Goal: Information Seeking & Learning: Learn about a topic

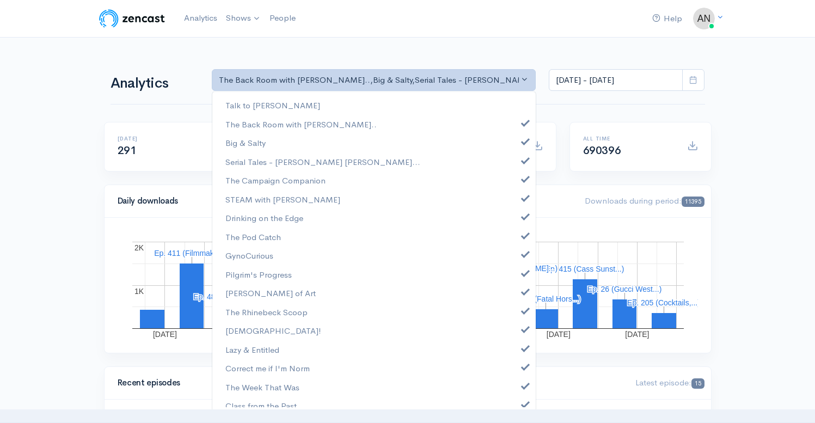
select select "10316"
click at [523, 137] on span at bounding box center [525, 140] width 4 height 8
click at [523, 156] on span at bounding box center [525, 159] width 4 height 8
click at [523, 179] on span at bounding box center [525, 178] width 4 height 8
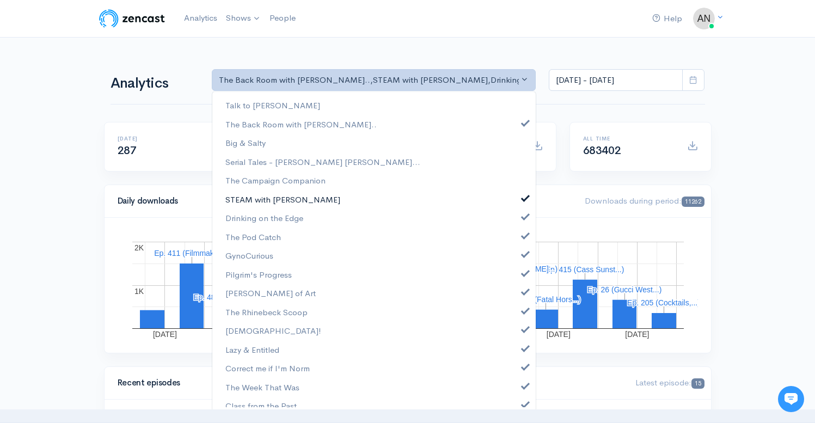
click at [523, 198] on span at bounding box center [525, 197] width 4 height 8
click at [523, 212] on span at bounding box center [525, 215] width 4 height 8
click at [523, 232] on span at bounding box center [525, 234] width 4 height 8
click at [523, 253] on span at bounding box center [525, 253] width 4 height 8
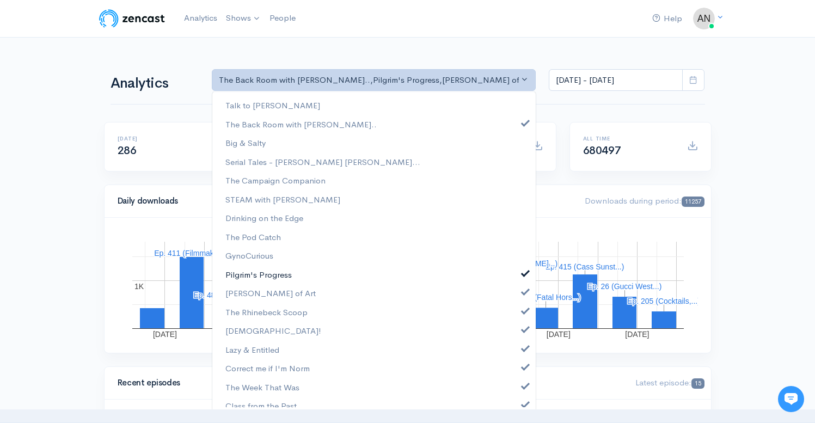
click at [523, 270] on span at bounding box center [525, 272] width 4 height 8
click at [517, 298] on link "[PERSON_NAME] of Art" at bounding box center [373, 293] width 323 height 19
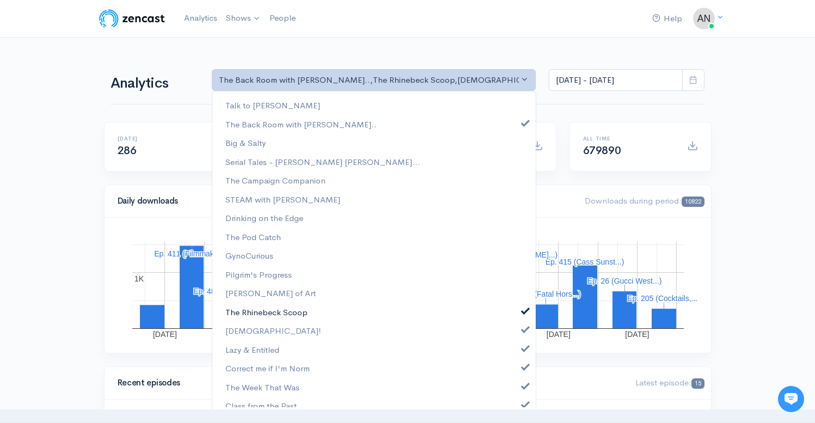
click at [516, 315] on link "The Rhinebeck Scoop" at bounding box center [373, 312] width 323 height 19
click at [516, 335] on link "[DEMOGRAPHIC_DATA]!" at bounding box center [373, 330] width 323 height 19
click at [523, 351] on span at bounding box center [525, 347] width 4 height 8
click at [523, 369] on span at bounding box center [525, 366] width 4 height 8
click at [516, 381] on link "The Week That Was" at bounding box center [373, 387] width 323 height 19
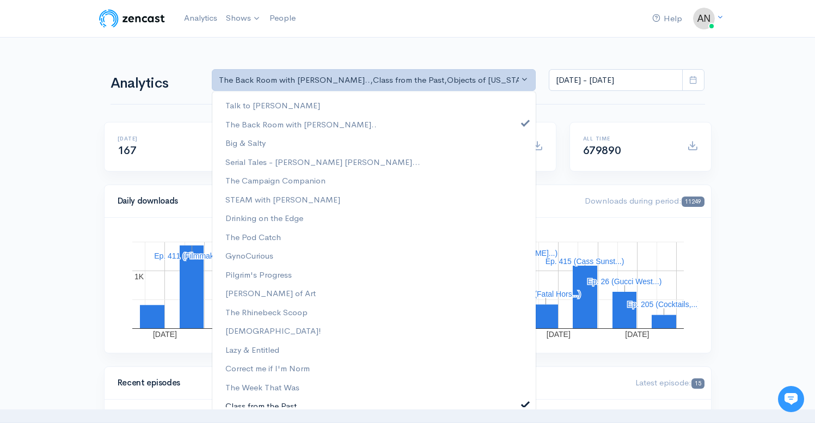
click at [516, 398] on link "Class from the Past" at bounding box center [373, 405] width 323 height 19
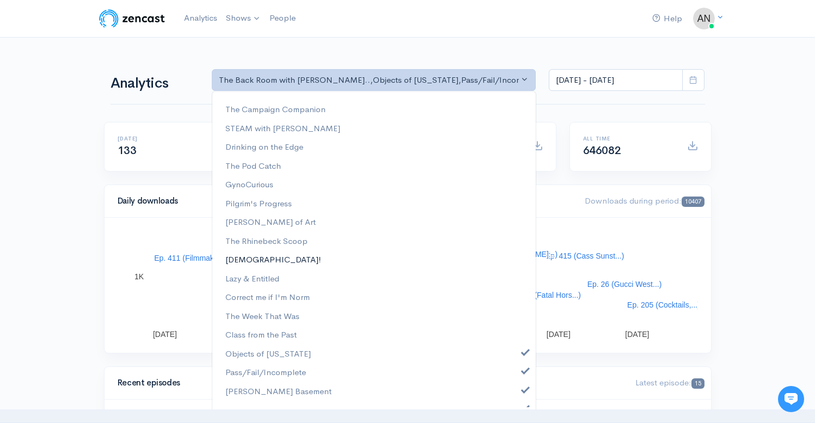
scroll to position [159, 0]
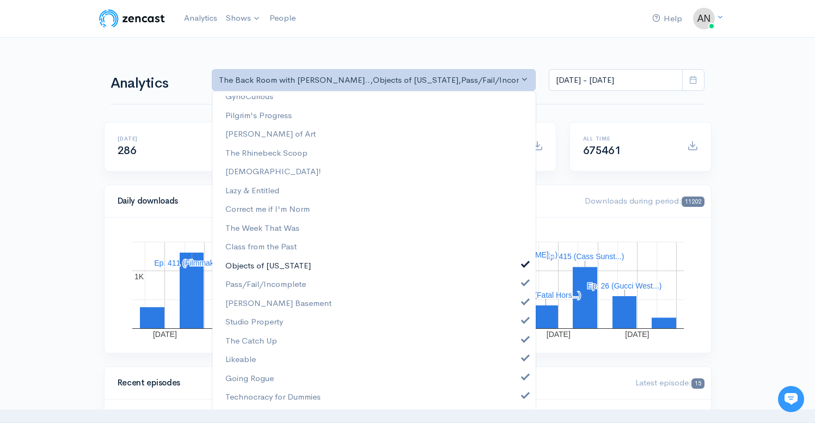
click at [523, 264] on span at bounding box center [525, 263] width 4 height 8
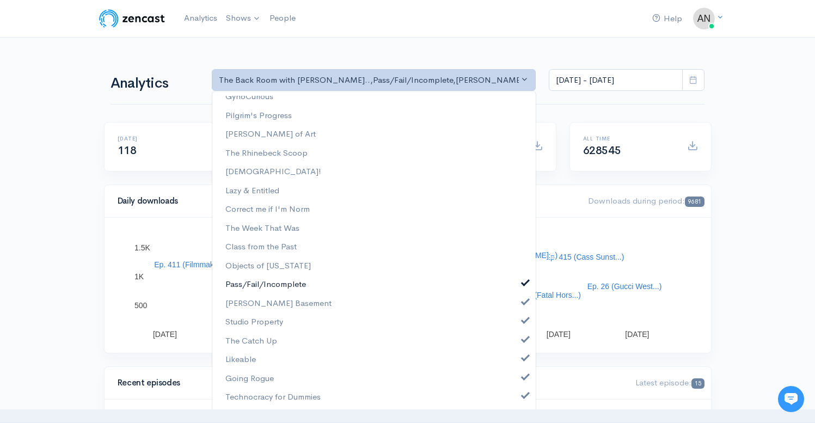
click at [523, 280] on span at bounding box center [525, 282] width 4 height 8
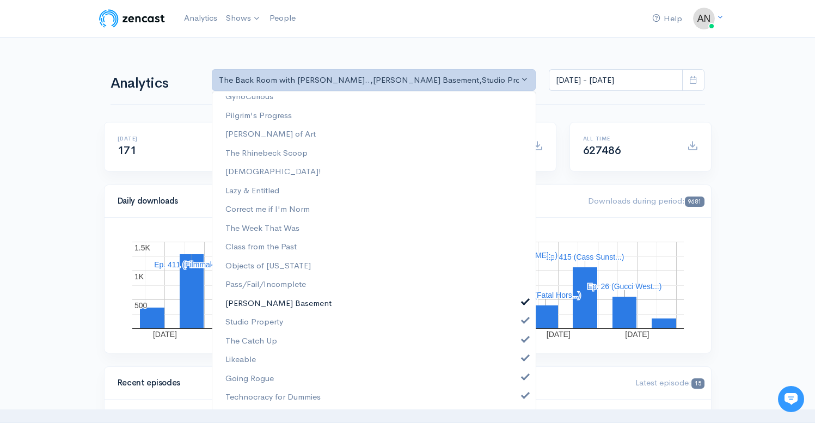
click at [523, 301] on span at bounding box center [525, 301] width 4 height 8
click at [517, 328] on link "Studio Property" at bounding box center [373, 322] width 323 height 19
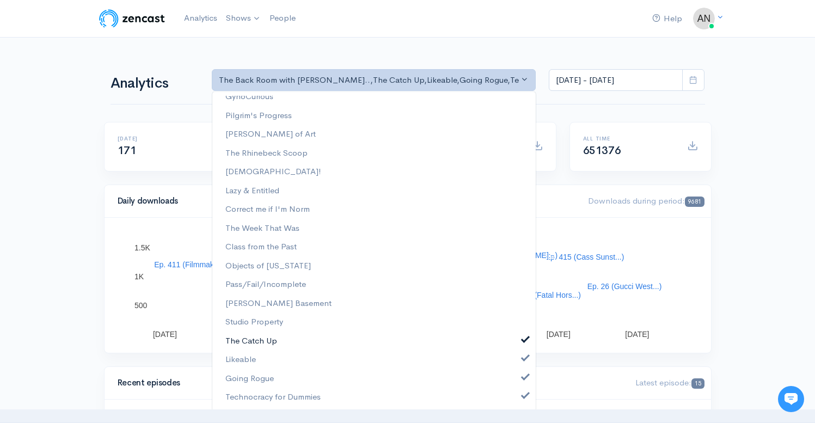
click at [523, 342] on span at bounding box center [525, 338] width 4 height 8
click at [523, 357] on span at bounding box center [525, 357] width 4 height 8
click at [523, 378] on span at bounding box center [525, 376] width 4 height 8
click at [523, 395] on span at bounding box center [525, 394] width 4 height 8
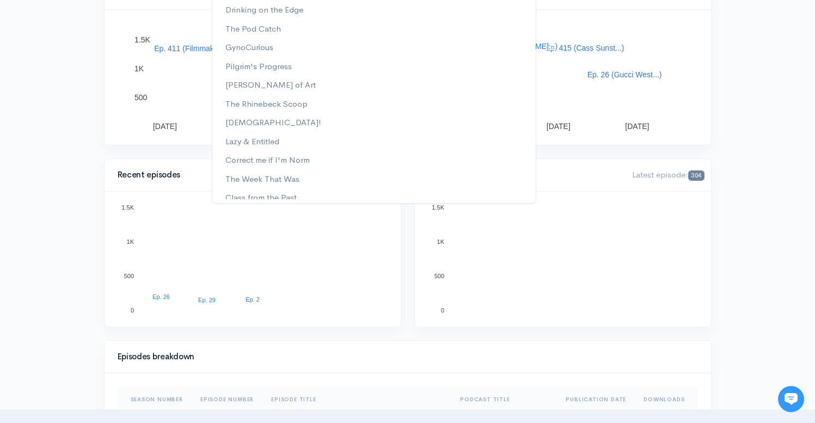
scroll to position [0, 0]
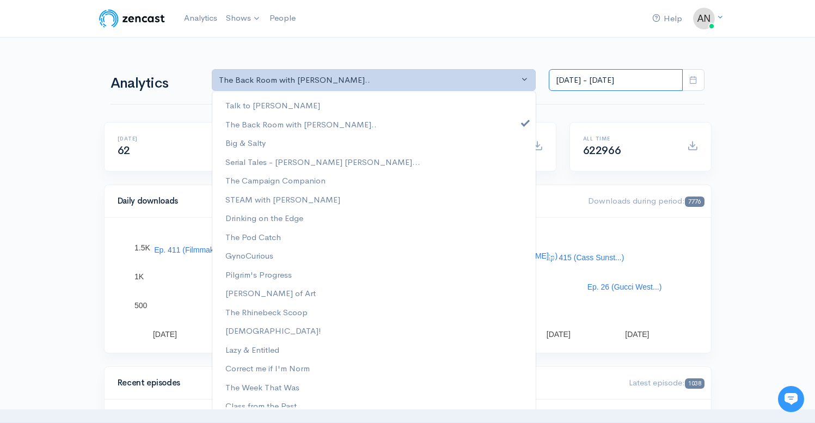
click at [622, 74] on input "[DATE] - [DATE]" at bounding box center [616, 80] width 134 height 22
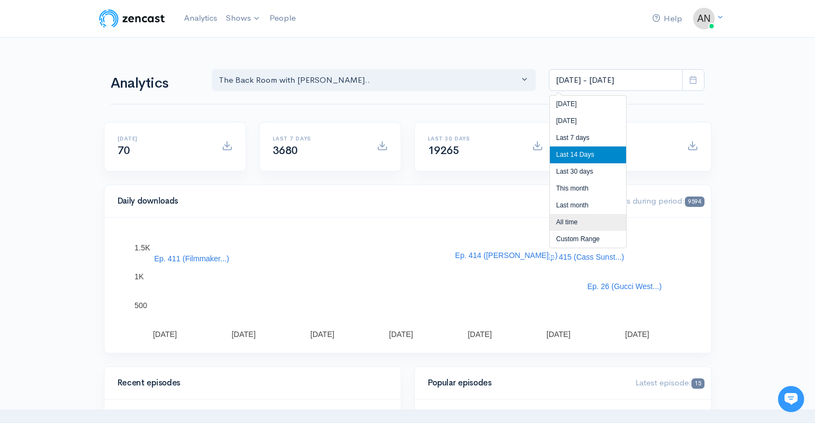
click at [569, 223] on li "All time" at bounding box center [588, 222] width 76 height 17
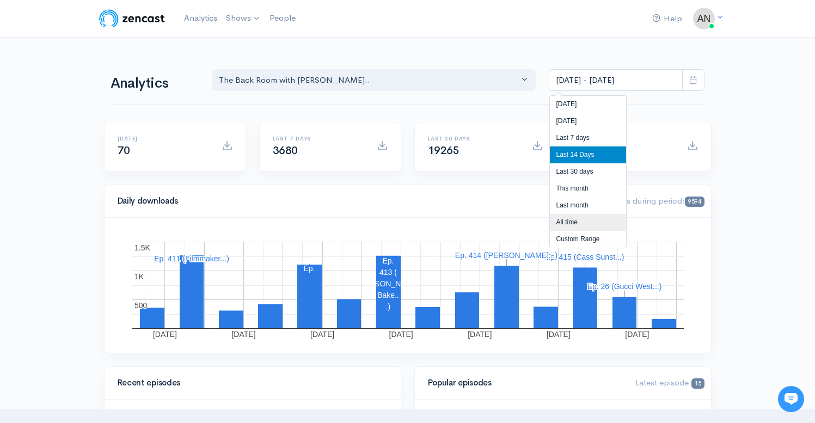
type input "[DATE] - [DATE]"
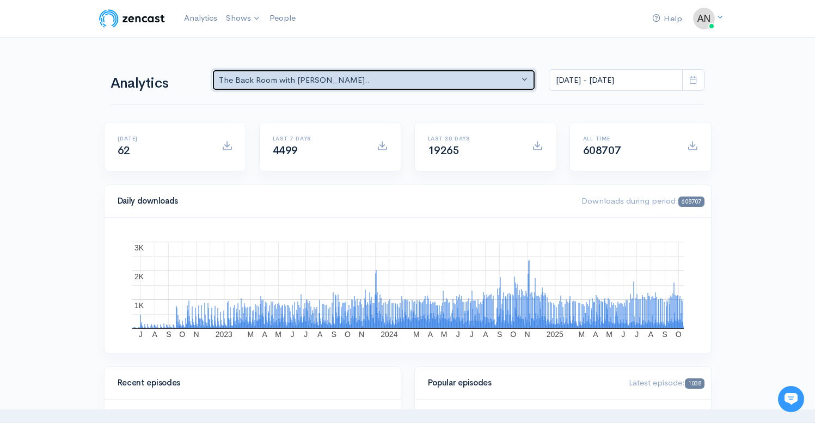
click at [353, 78] on div "The Back Room with [PERSON_NAME].." at bounding box center [369, 80] width 301 height 13
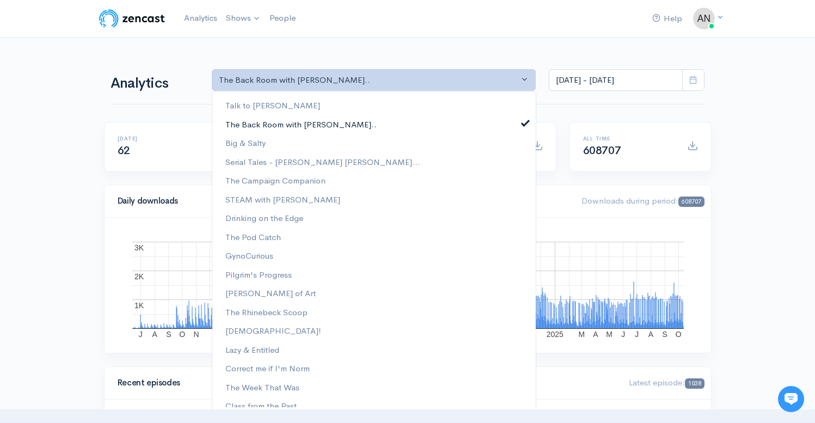
click at [523, 121] on span at bounding box center [525, 122] width 4 height 8
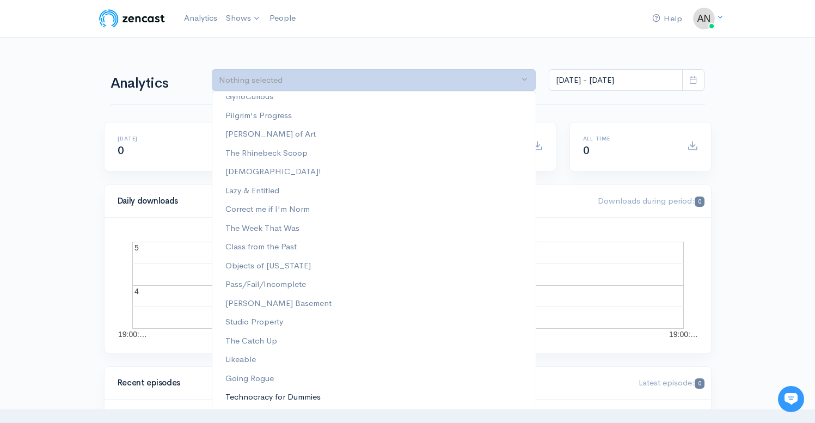
click at [287, 394] on span "Technocracy for Dummies" at bounding box center [272, 397] width 95 height 13
select select "15989"
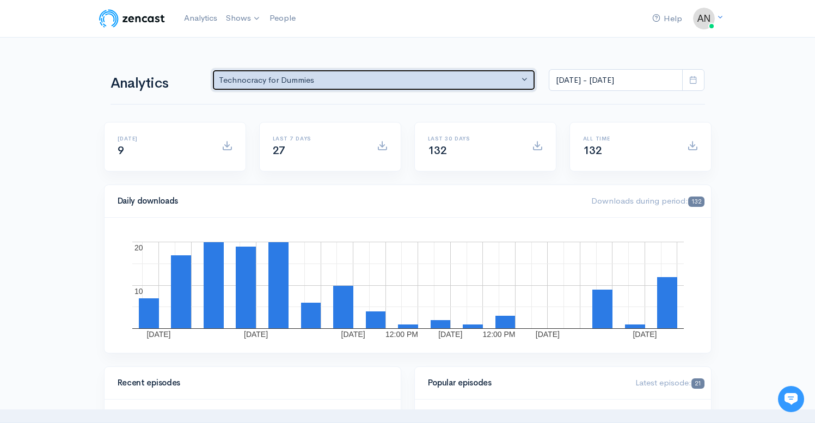
click at [326, 77] on div "Technocracy for Dummies" at bounding box center [369, 80] width 301 height 13
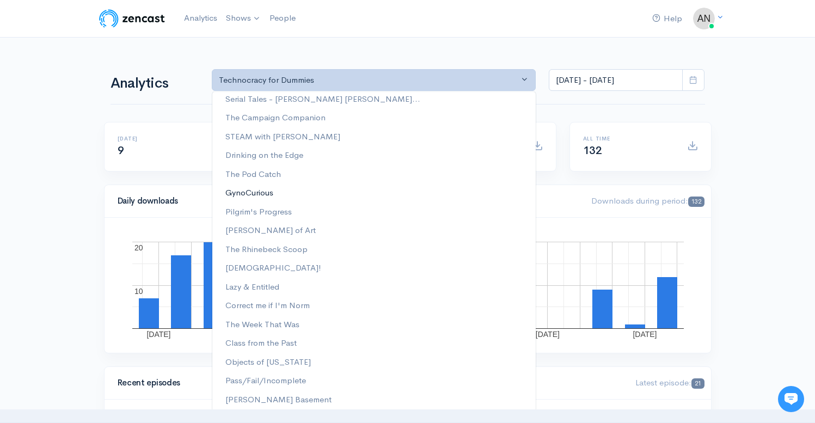
scroll to position [159, 0]
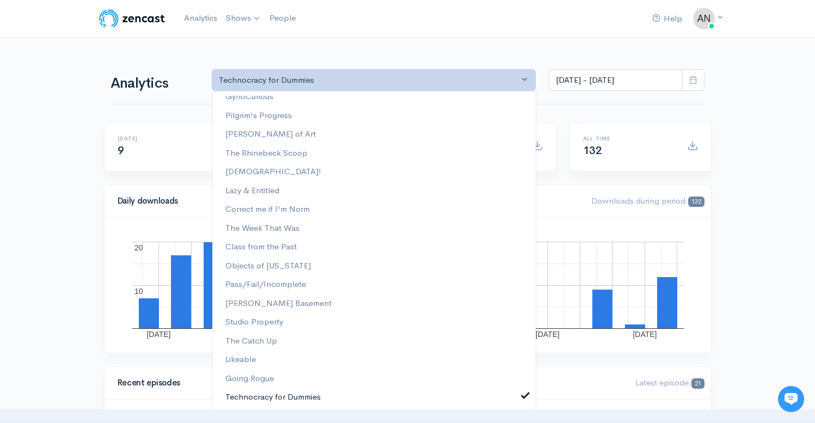
click at [515, 394] on link "Technocracy for Dummies" at bounding box center [373, 397] width 323 height 19
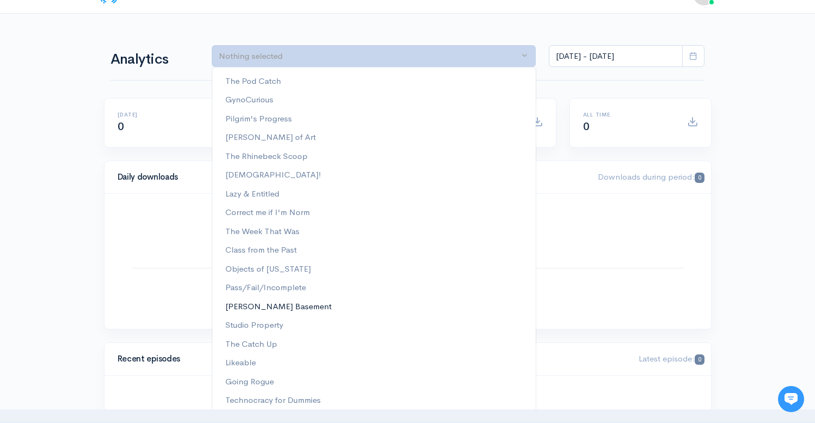
scroll to position [129, 0]
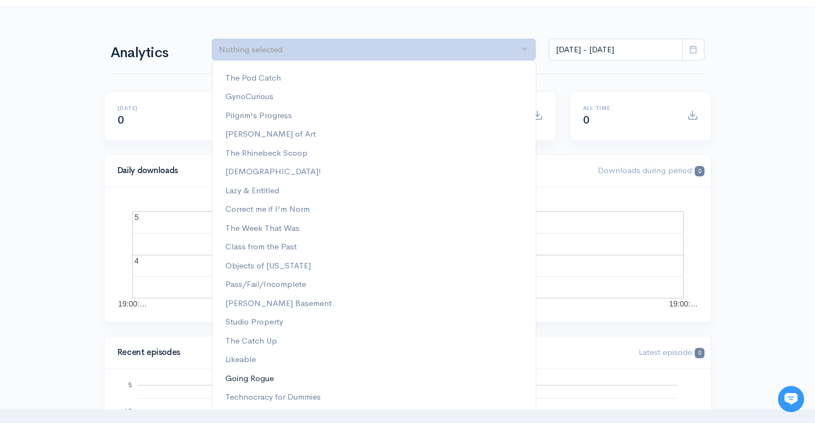
click at [242, 377] on span "Going Rogue" at bounding box center [249, 378] width 48 height 13
select select "15466"
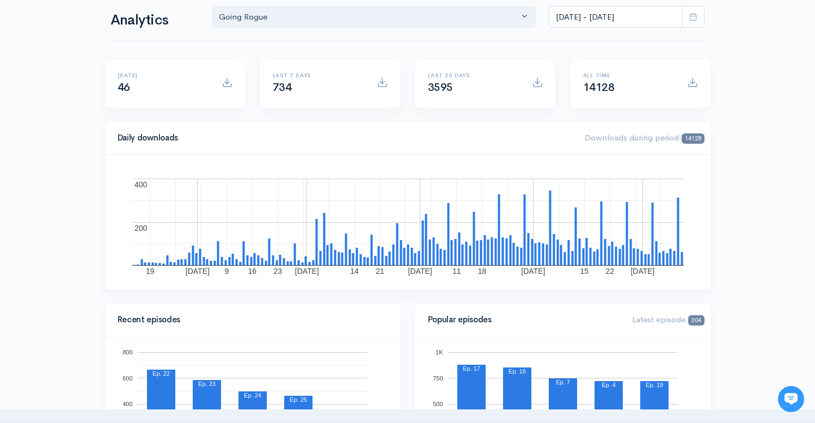
scroll to position [0, 0]
